Goal: Task Accomplishment & Management: Manage account settings

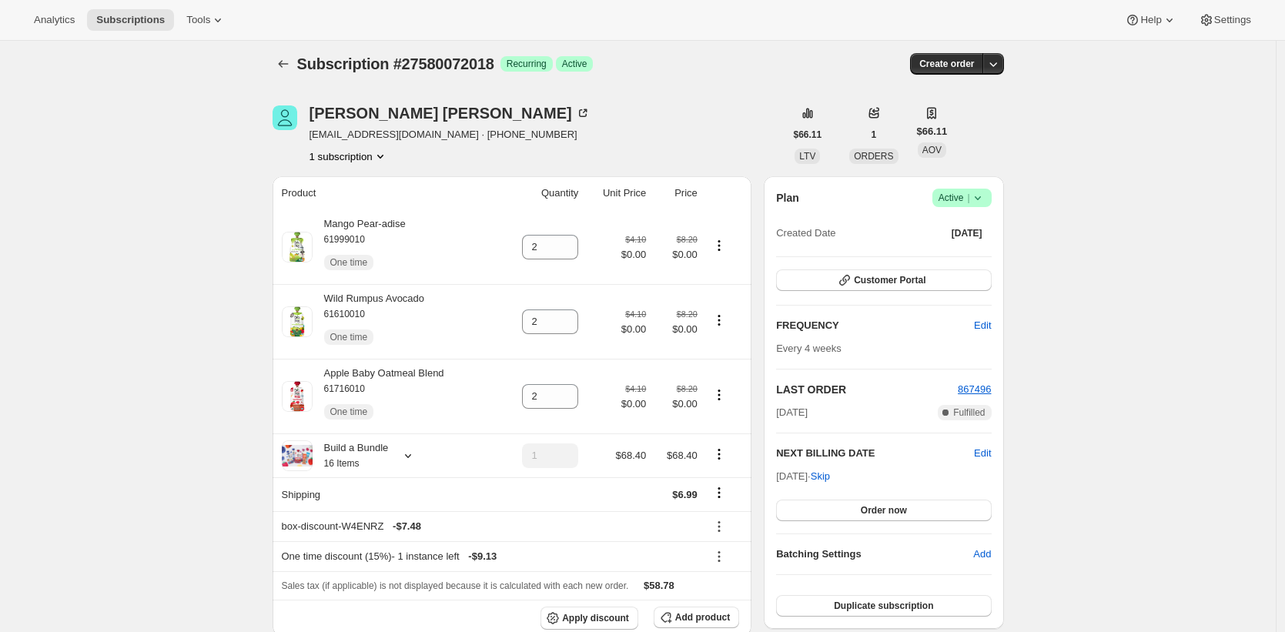
scroll to position [62, 0]
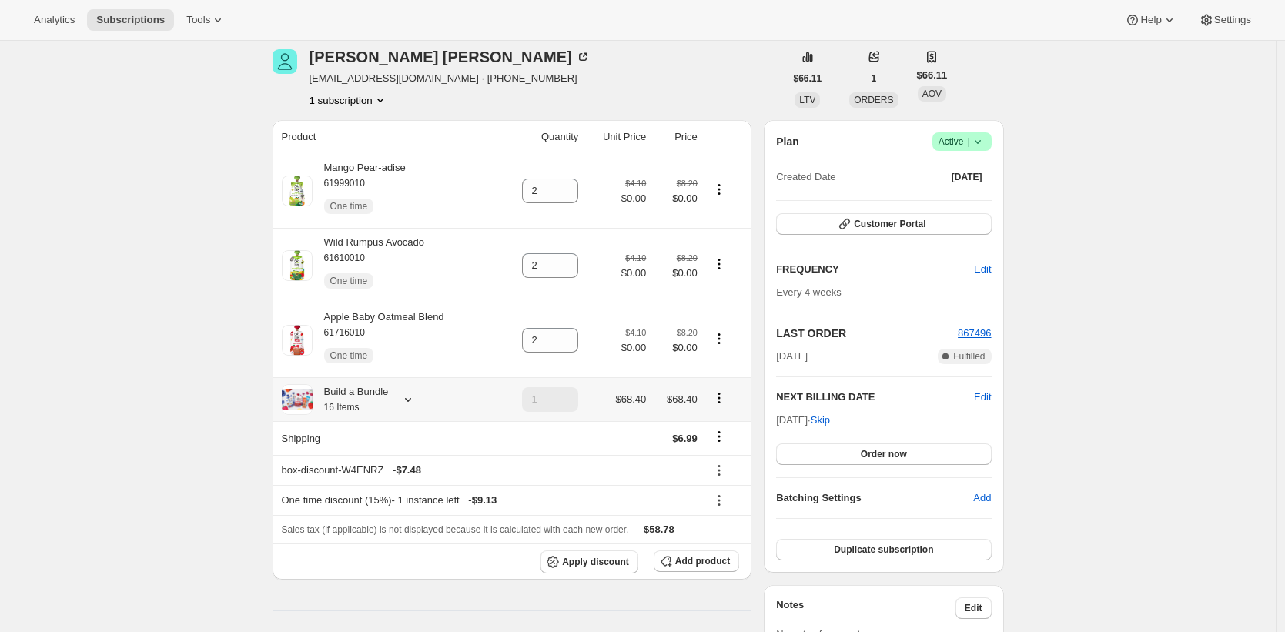
click at [370, 410] on div "Build a Bundle 16 Items" at bounding box center [351, 399] width 76 height 31
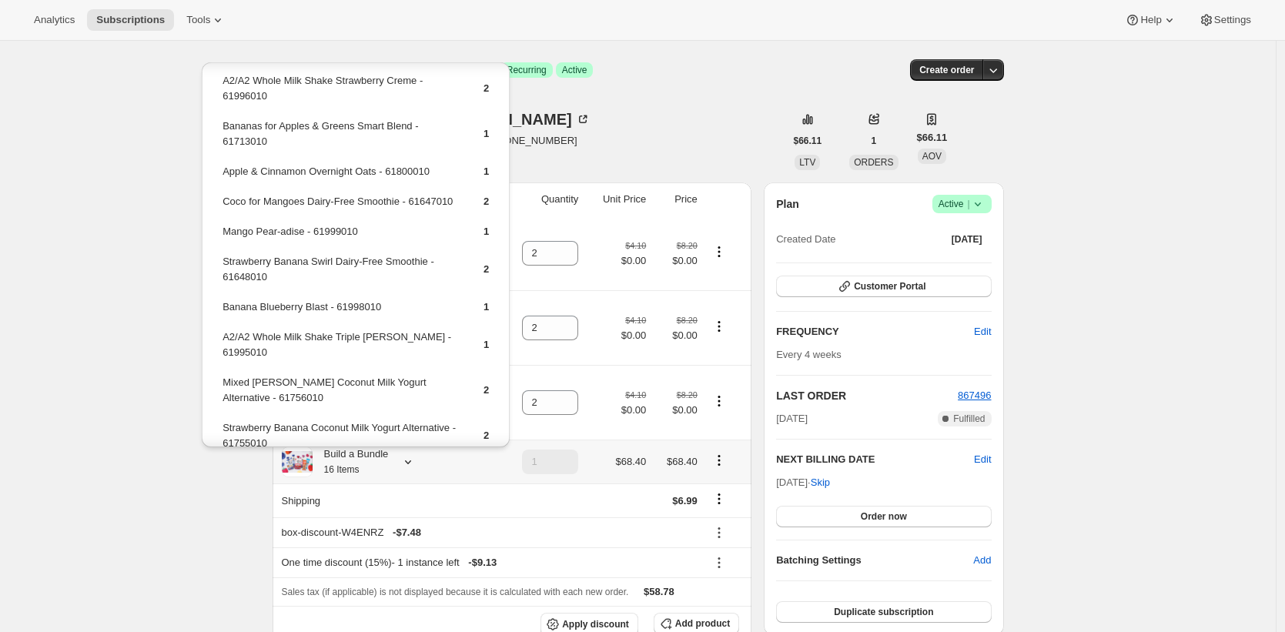
scroll to position [0, 0]
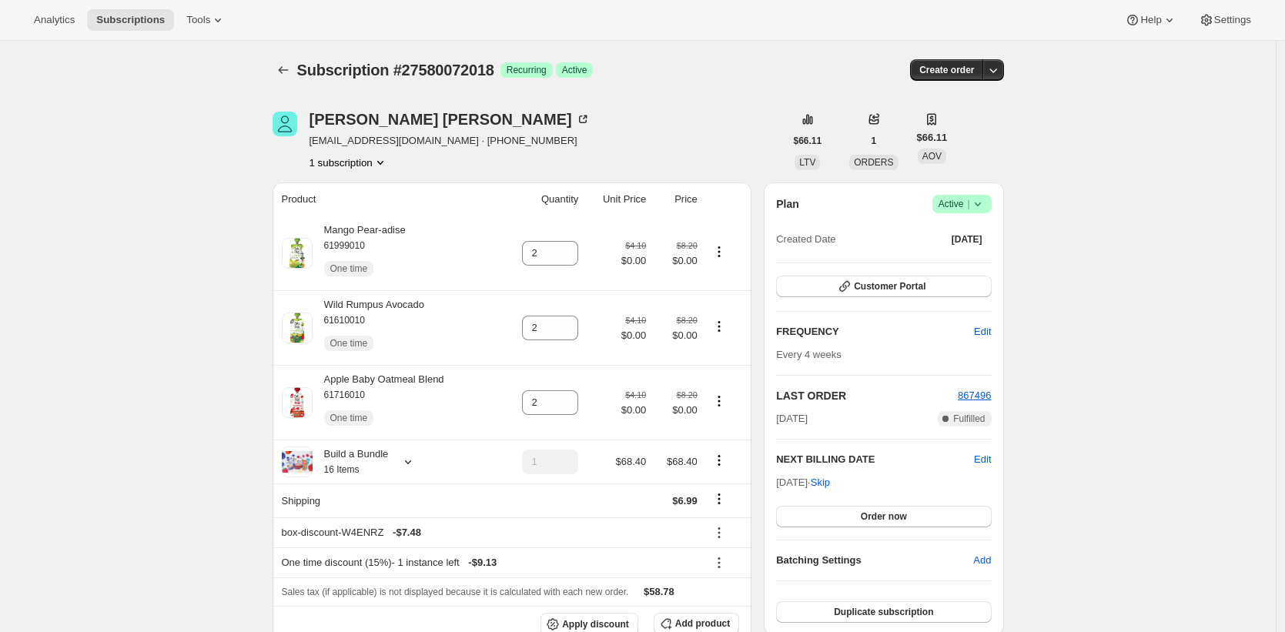
click at [787, 99] on div "Subscription #27580072018. This page is ready Subscription #27580072018 Success…" at bounding box center [637, 70] width 731 height 58
click at [397, 232] on div "Mango Pear-adise 61999010 One time" at bounding box center [359, 253] width 93 height 62
click at [356, 244] on small "61999010" at bounding box center [344, 245] width 41 height 11
copy small "61999010"
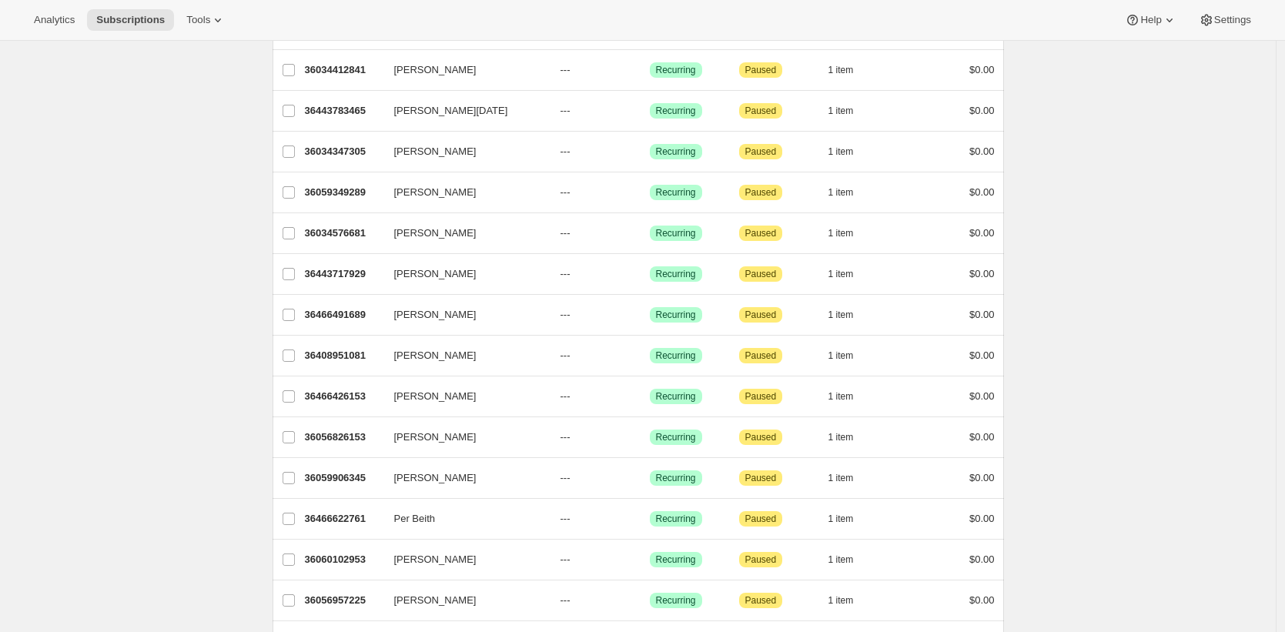
scroll to position [1385, 0]
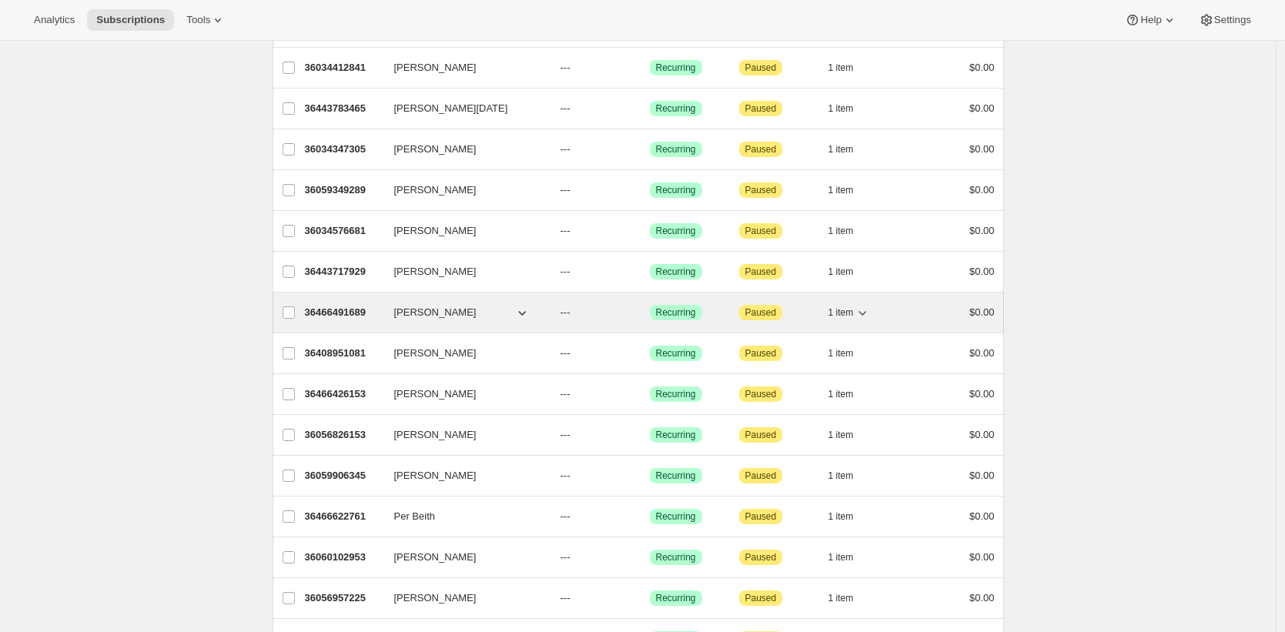
click at [346, 315] on p "36466491689" at bounding box center [343, 312] width 77 height 15
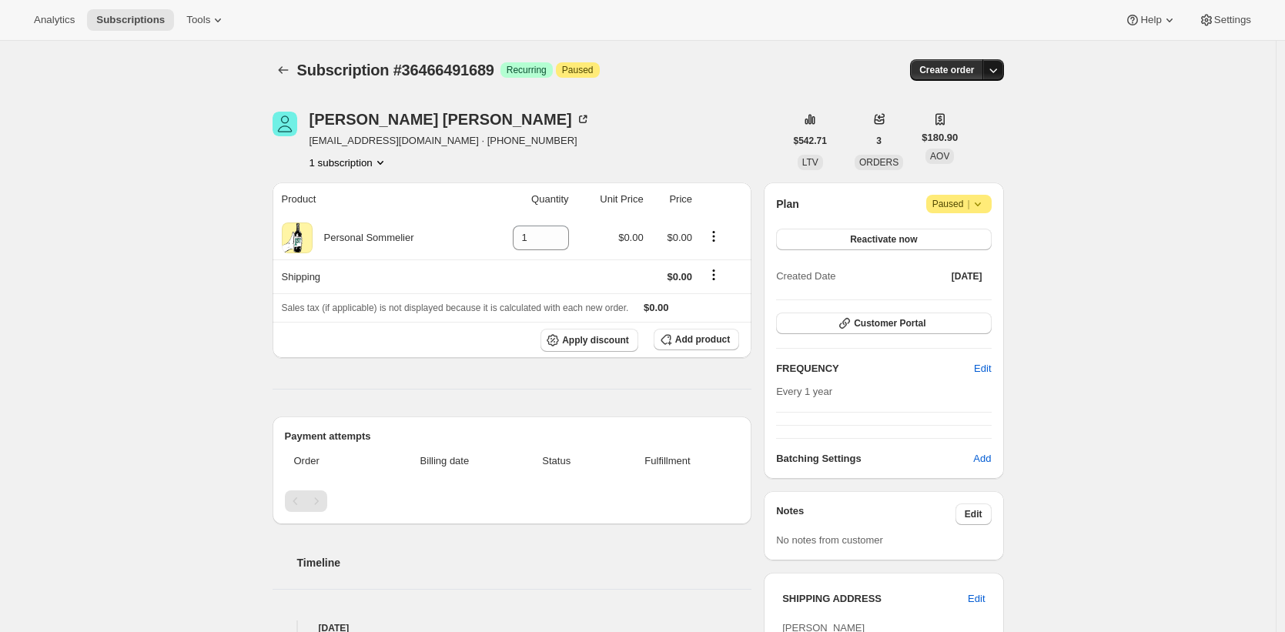
click at [1001, 65] on icon "button" at bounding box center [992, 69] width 15 height 15
click at [970, 132] on span "Create custom one-time order" at bounding box center [931, 128] width 133 height 12
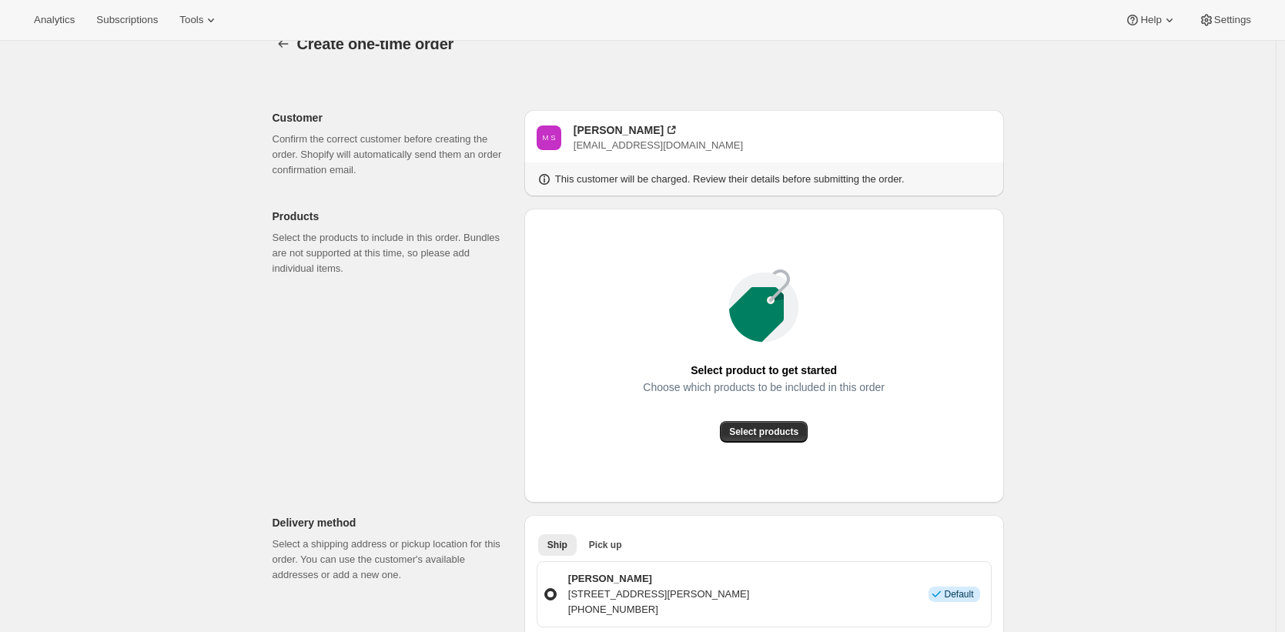
scroll to position [25, 0]
click at [1128, 263] on div "Create one-time order. This page is ready Create one-time order Customer Confir…" at bounding box center [637, 635] width 1275 height 1241
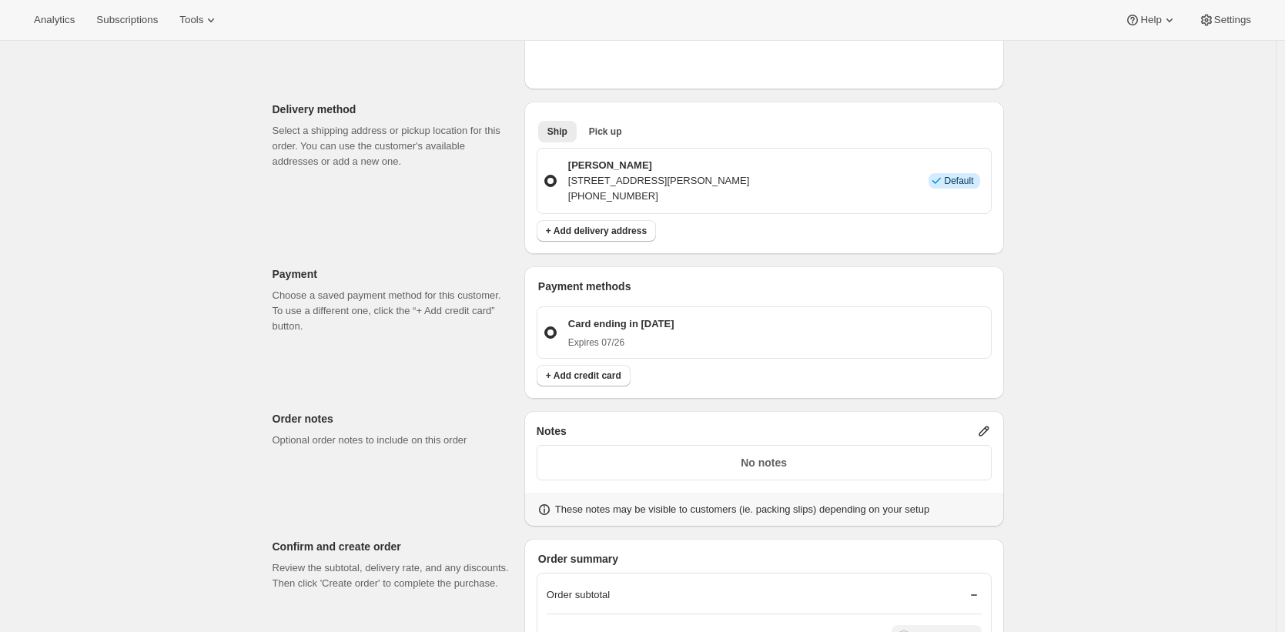
scroll to position [439, 0]
click at [1065, 271] on div "Create one-time order. This page is ready Create one-time order Customer Confir…" at bounding box center [637, 222] width 1275 height 1241
click at [1068, 278] on div "Create one-time order. This page is ready Create one-time order Customer Confir…" at bounding box center [637, 222] width 1275 height 1241
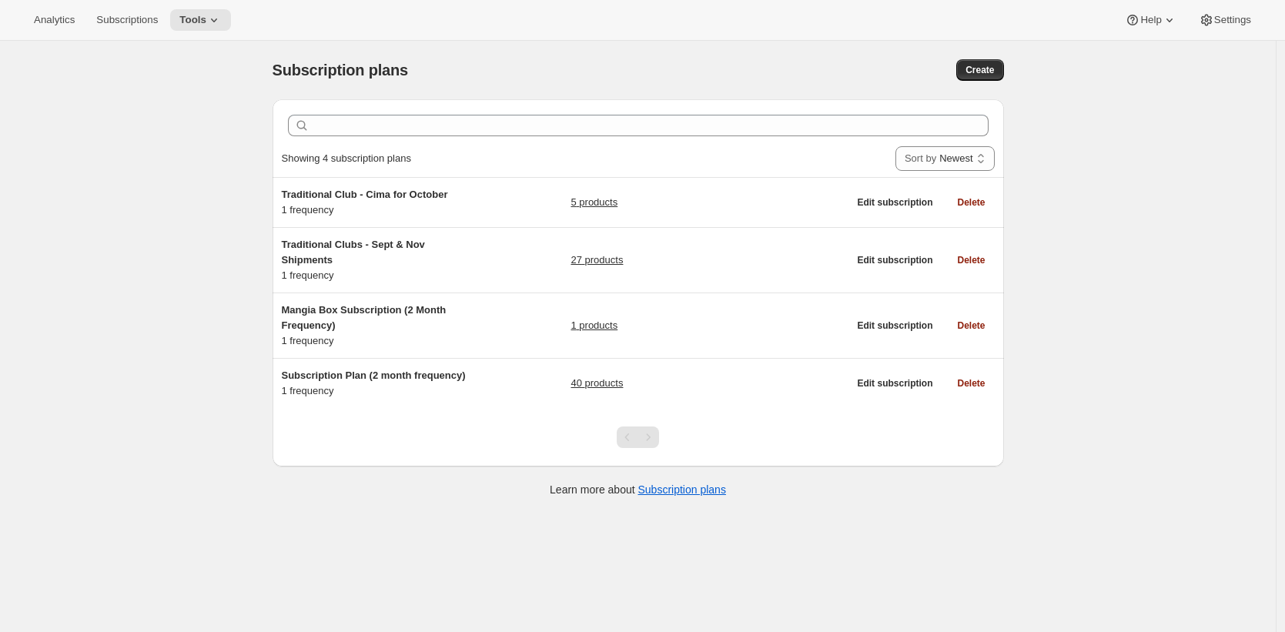
click at [1085, 259] on div "Subscription plans. This page is ready Subscription plans Create Clear Showing …" at bounding box center [637, 357] width 1275 height 632
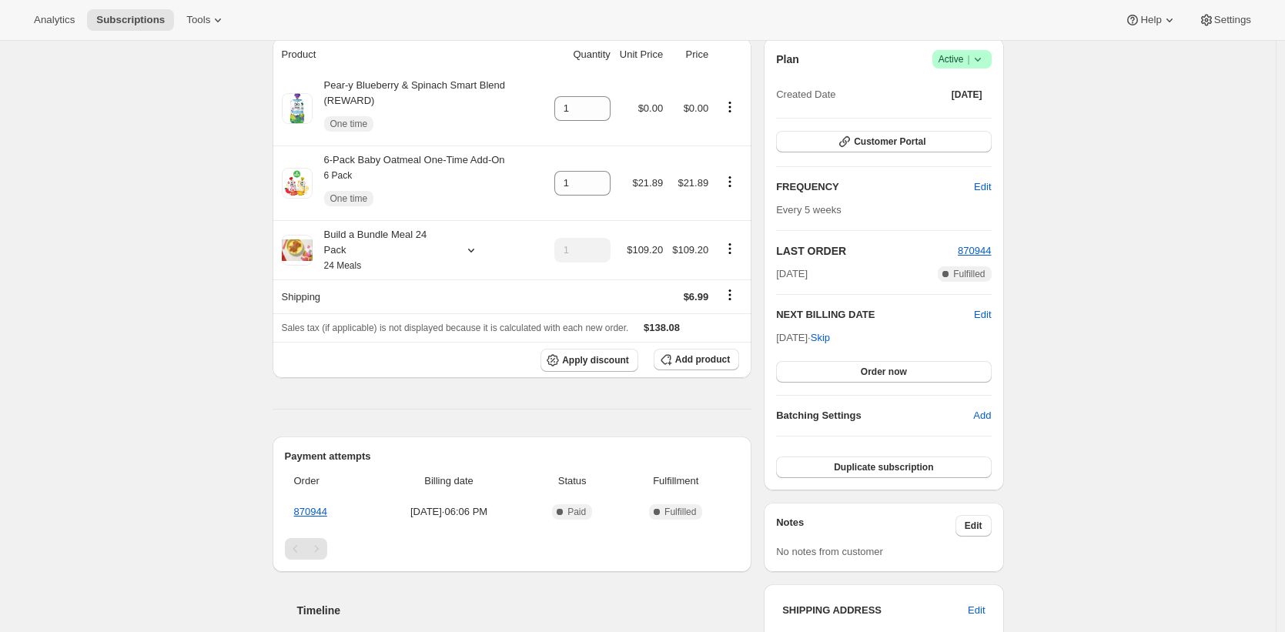
scroll to position [135, 0]
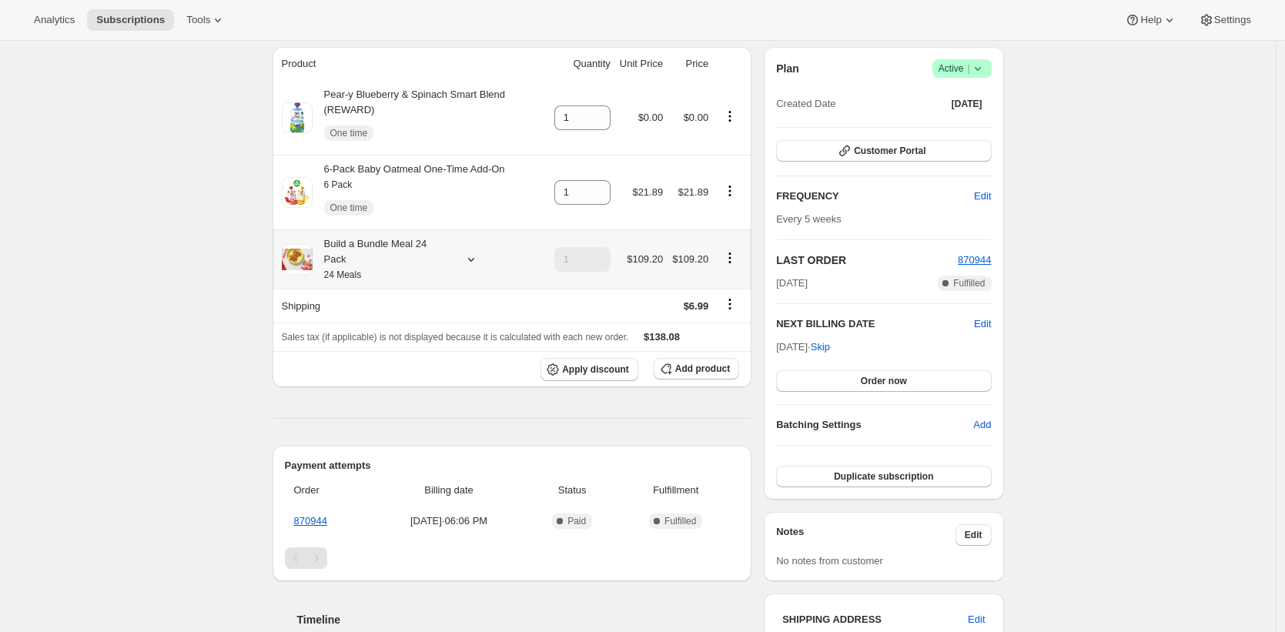
click at [388, 258] on div "Build a Bundle Meal 24 Pack 24 Meals" at bounding box center [382, 259] width 139 height 46
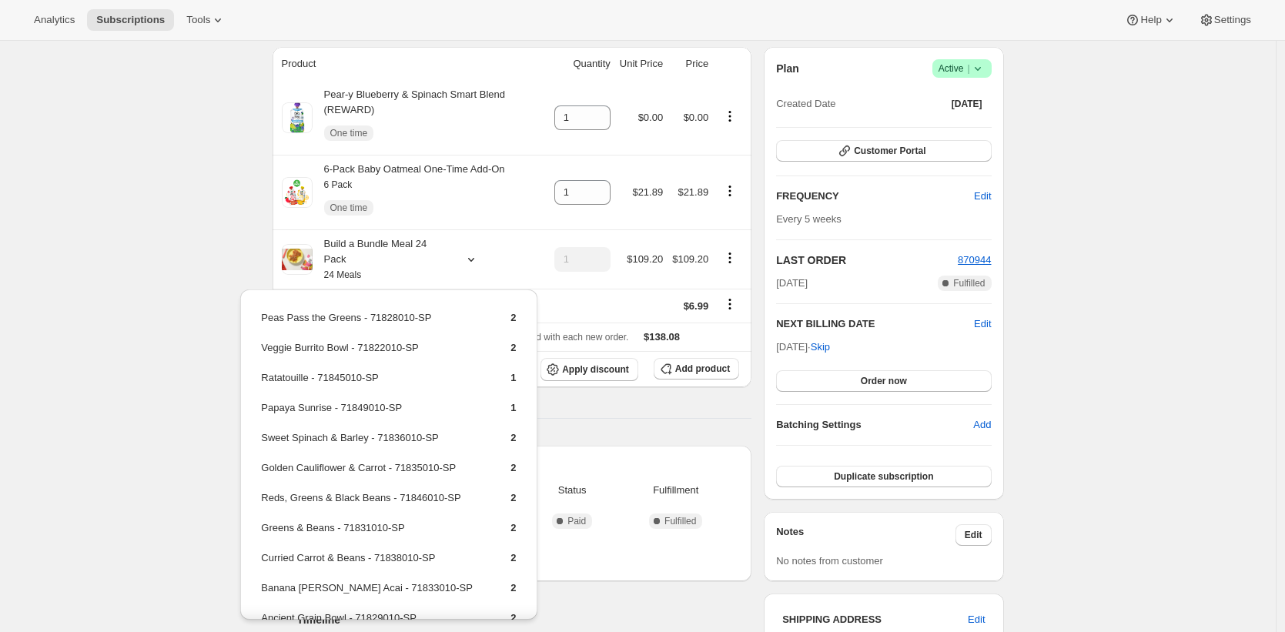
click at [246, 245] on div "Subscription #27706720338. This page is ready Subscription #27706720338 Success…" at bounding box center [637, 583] width 1275 height 1357
